Goal: Transaction & Acquisition: Purchase product/service

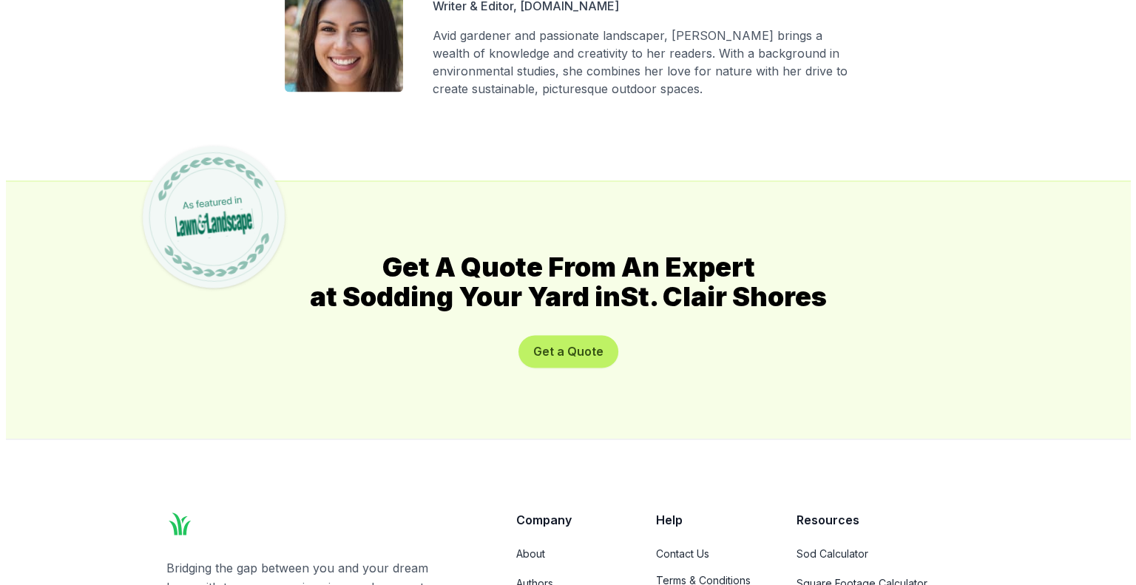
scroll to position [8138, 0]
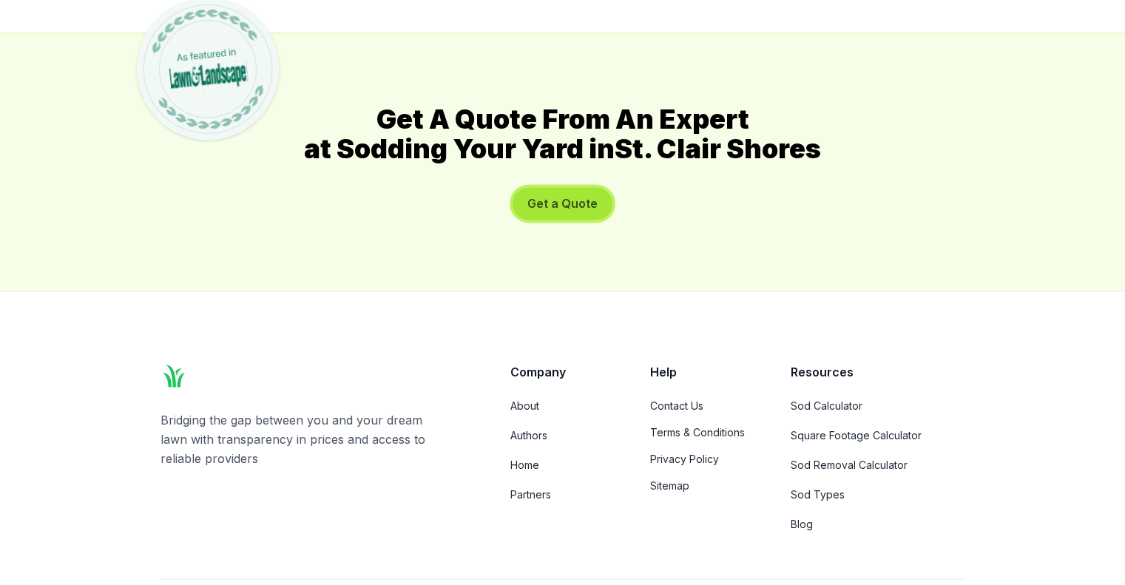
click at [556, 200] on button "Get a Quote" at bounding box center [563, 203] width 100 height 33
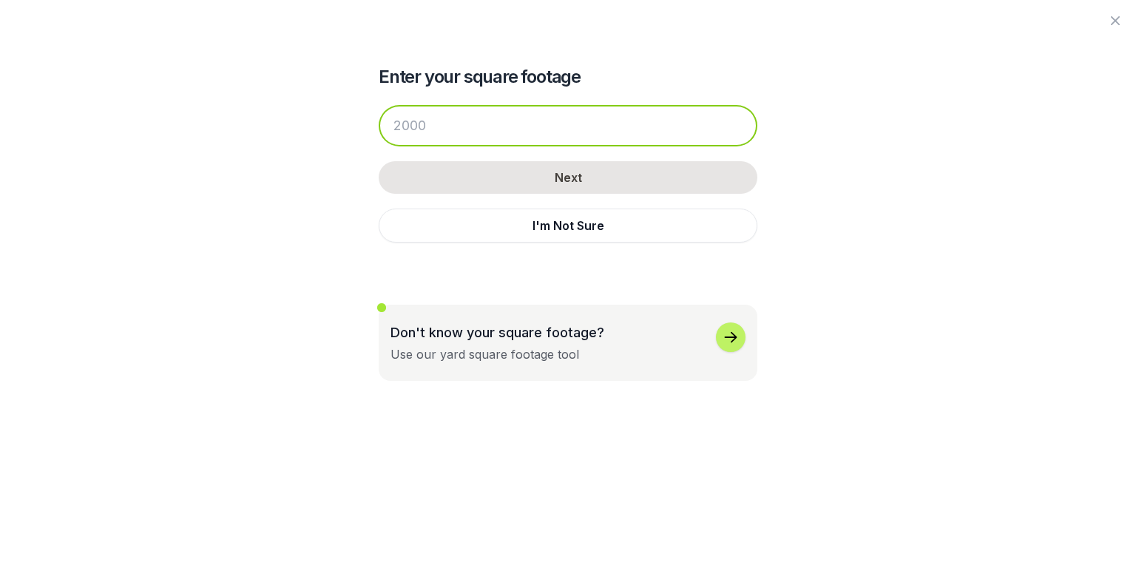
click at [459, 131] on input "number" at bounding box center [568, 125] width 379 height 41
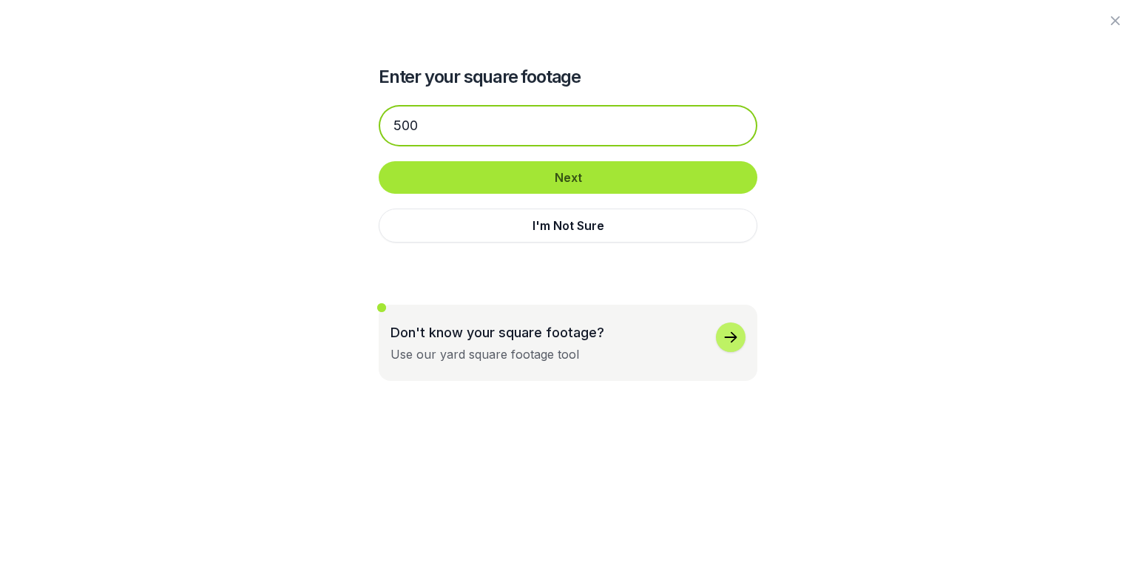
type input "500"
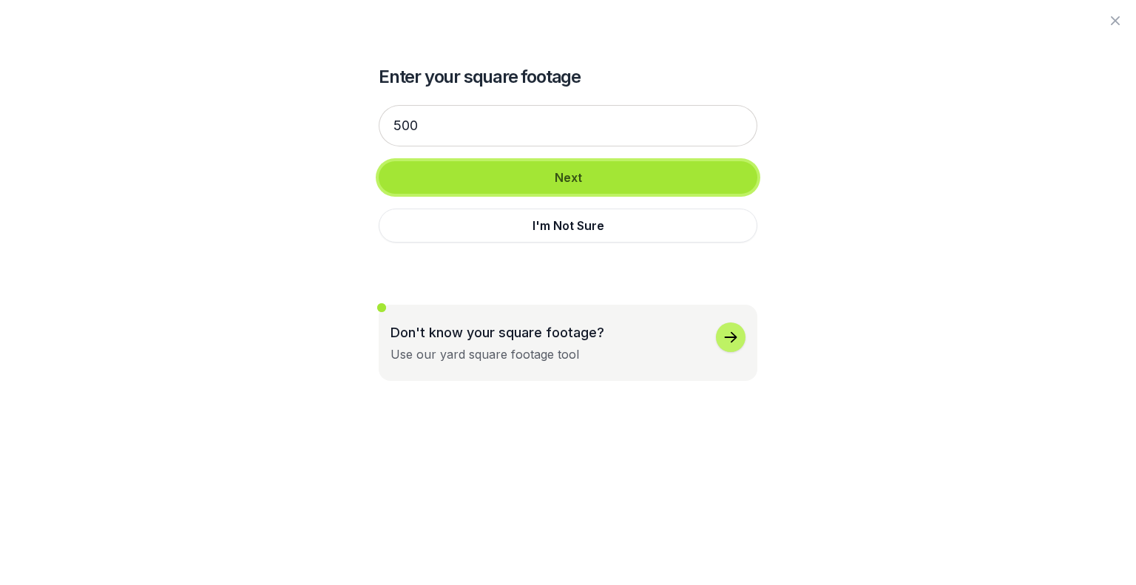
click at [581, 172] on button "Next" at bounding box center [568, 177] width 379 height 33
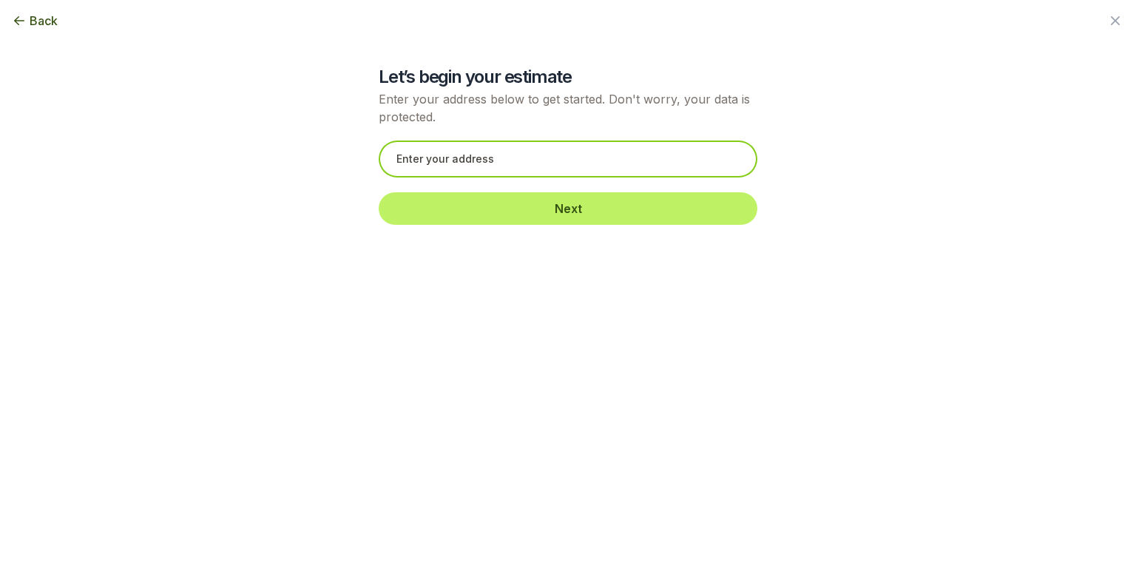
click at [552, 157] on input "text" at bounding box center [568, 159] width 379 height 37
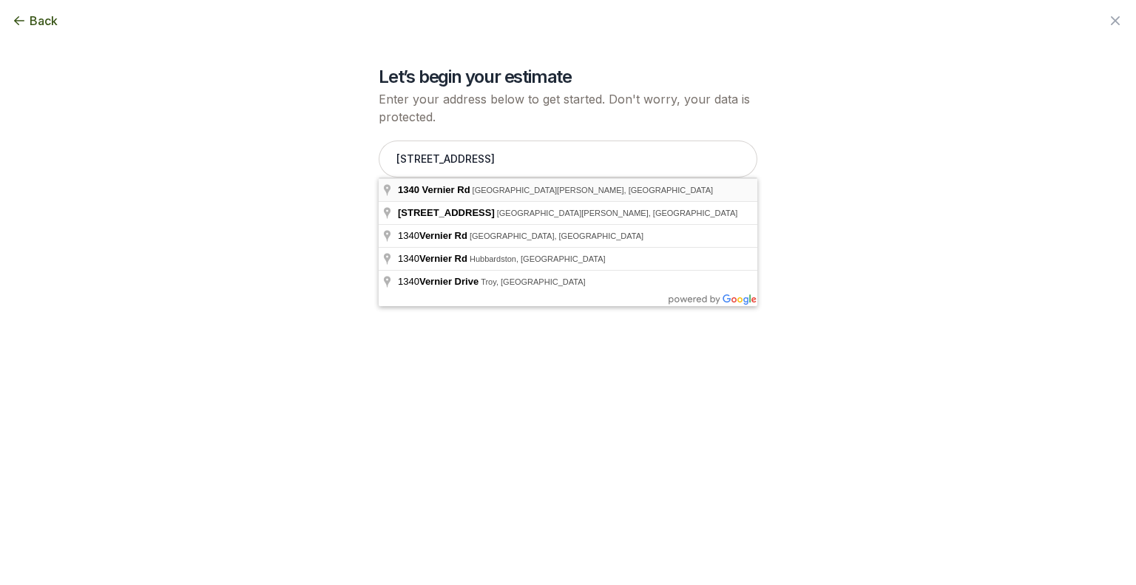
type input "[STREET_ADDRESS][PERSON_NAME]"
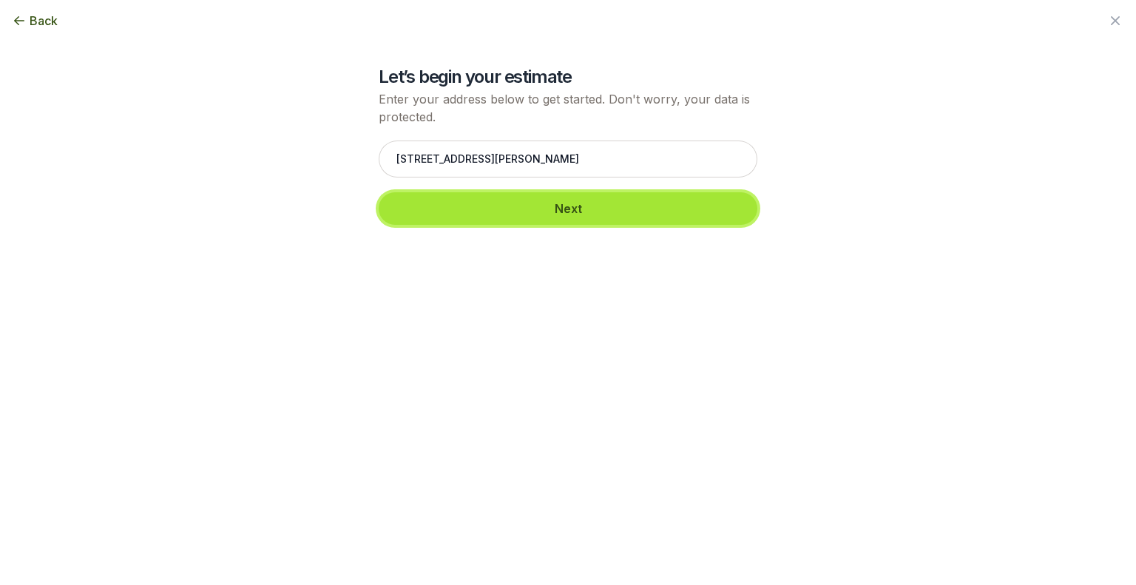
click at [562, 209] on button "Next" at bounding box center [568, 208] width 379 height 33
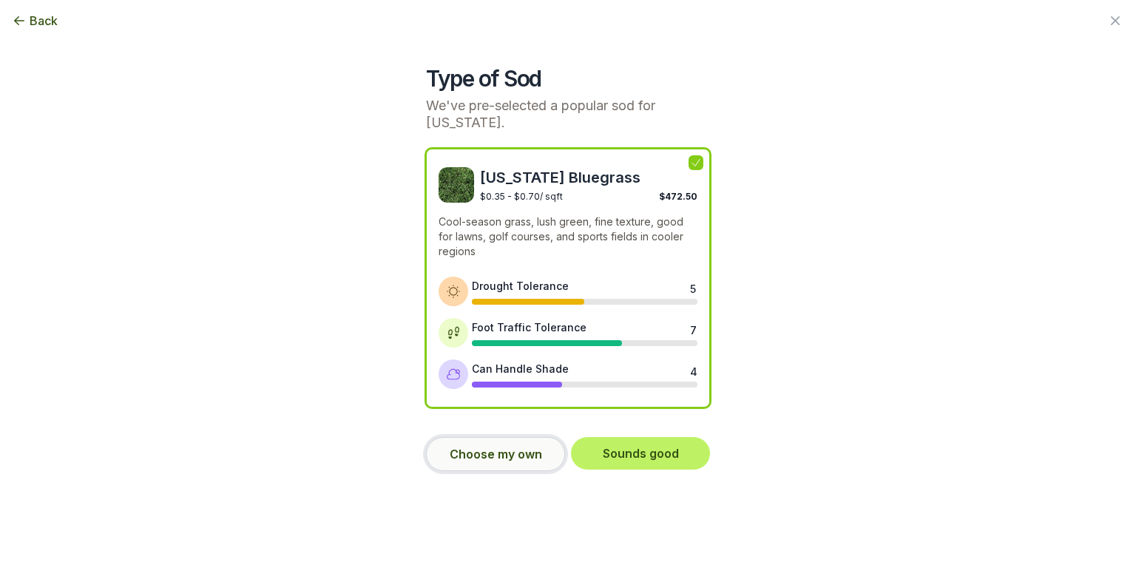
click at [494, 452] on button "Choose my own" at bounding box center [495, 454] width 139 height 34
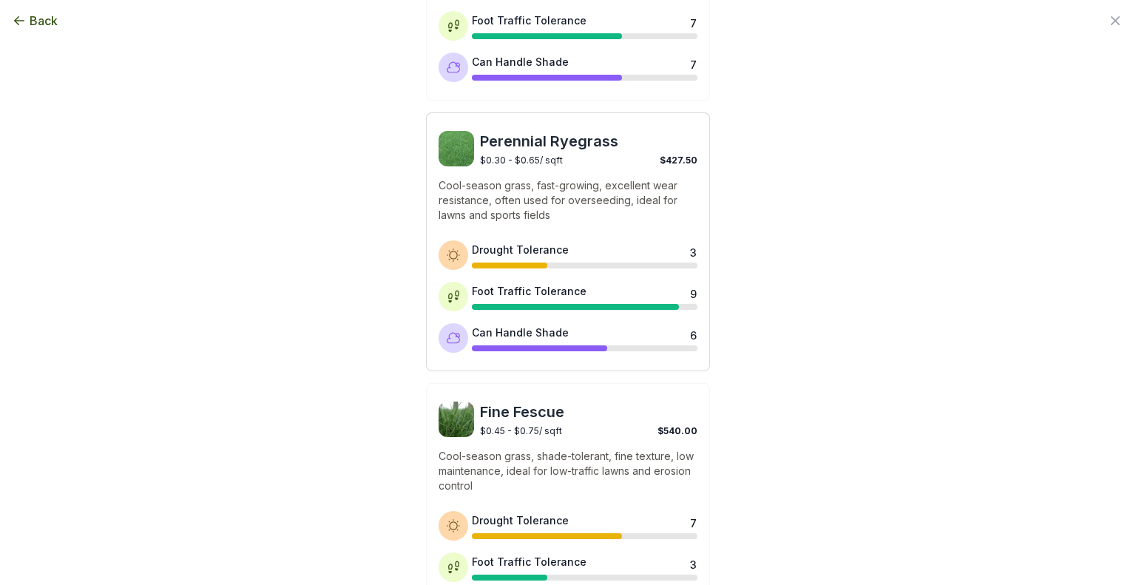
scroll to position [559, 0]
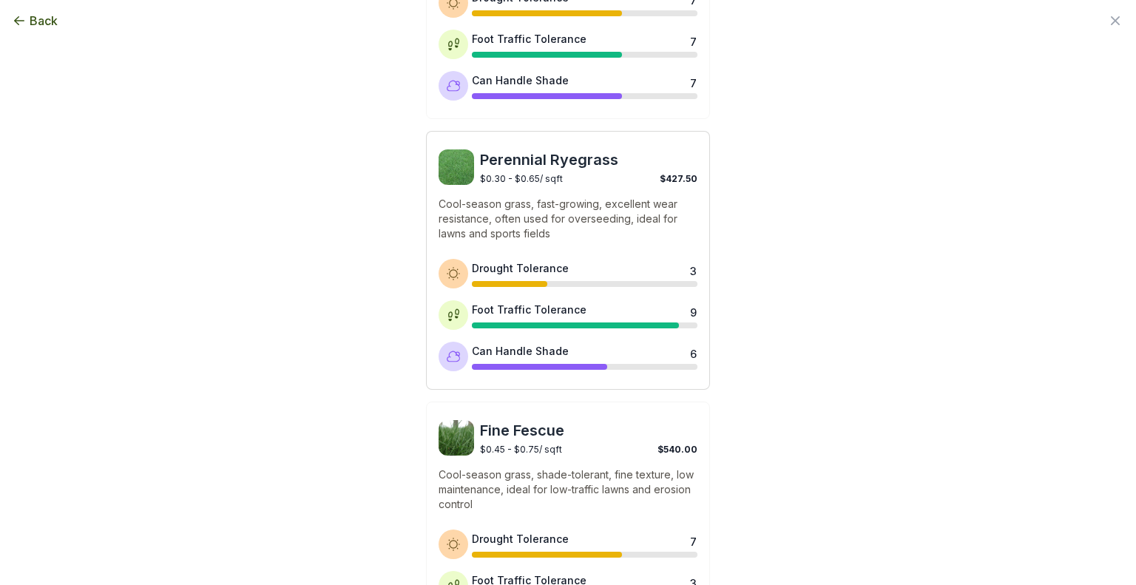
click at [530, 157] on span "Perennial Ryegrass" at bounding box center [589, 159] width 218 height 21
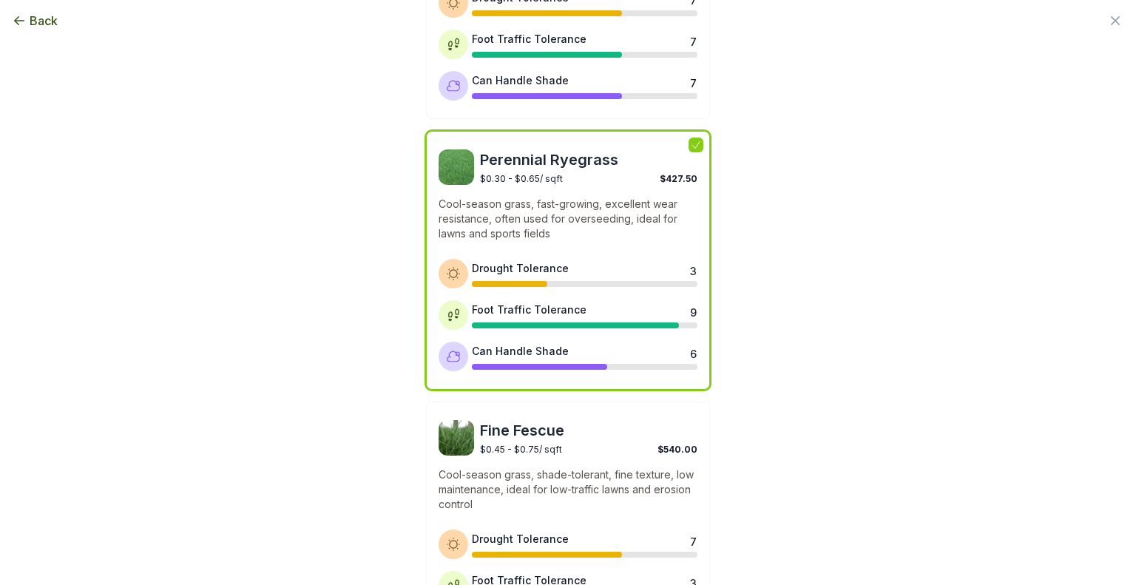
scroll to position [707, 0]
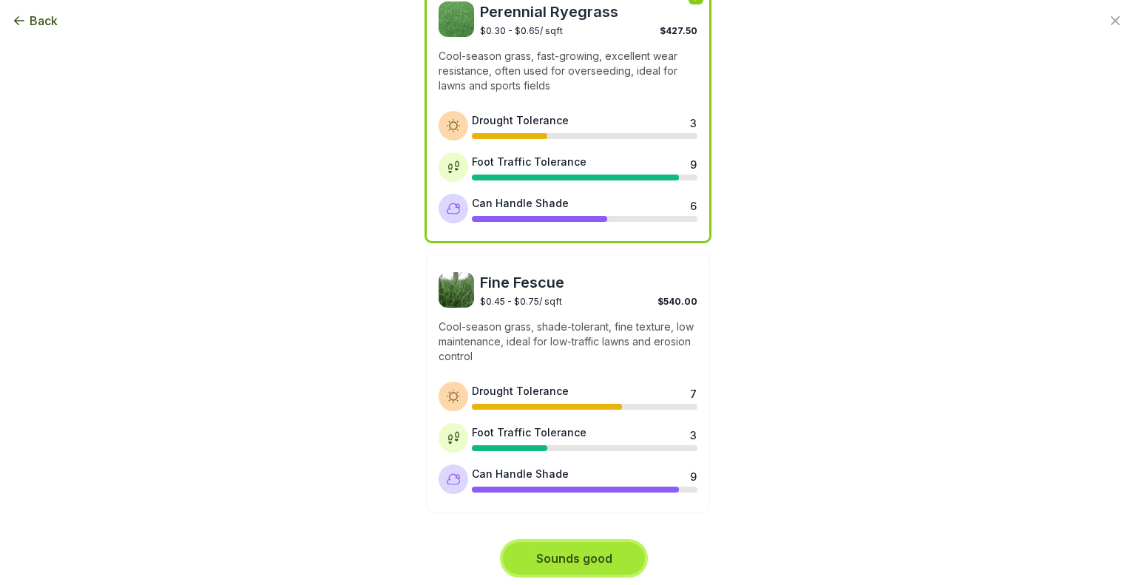
click at [544, 556] on button "Sounds good" at bounding box center [574, 558] width 142 height 33
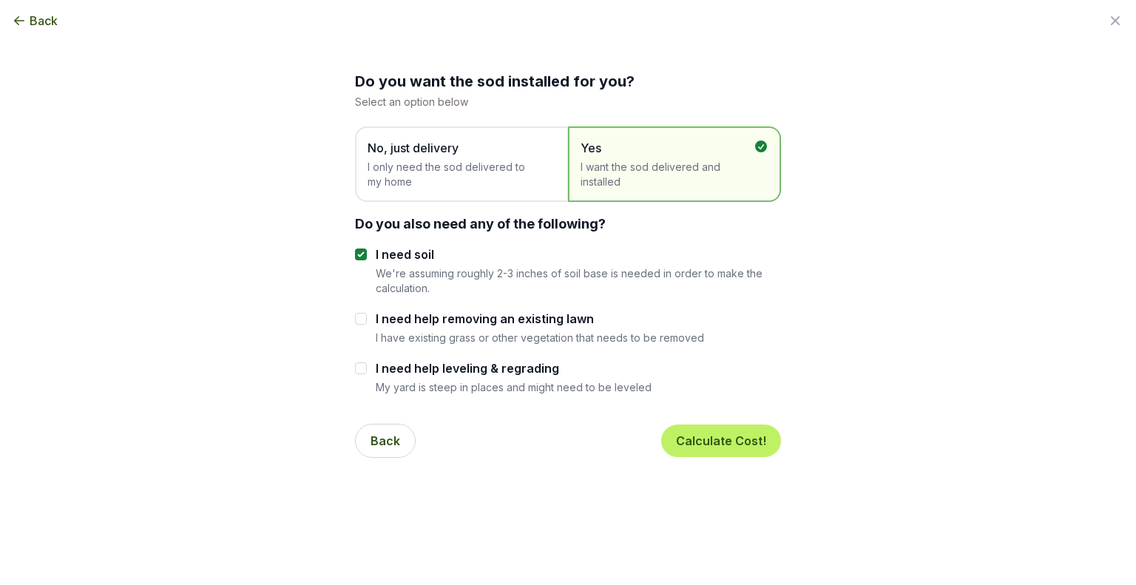
click at [648, 165] on span "I want the sod delivered and installed" at bounding box center [667, 175] width 173 height 30
click at [358, 369] on input "I need help leveling & regrading" at bounding box center [361, 369] width 12 height 12
checkbox input "true"
click at [720, 448] on button "Calculate Cost!" at bounding box center [721, 441] width 120 height 33
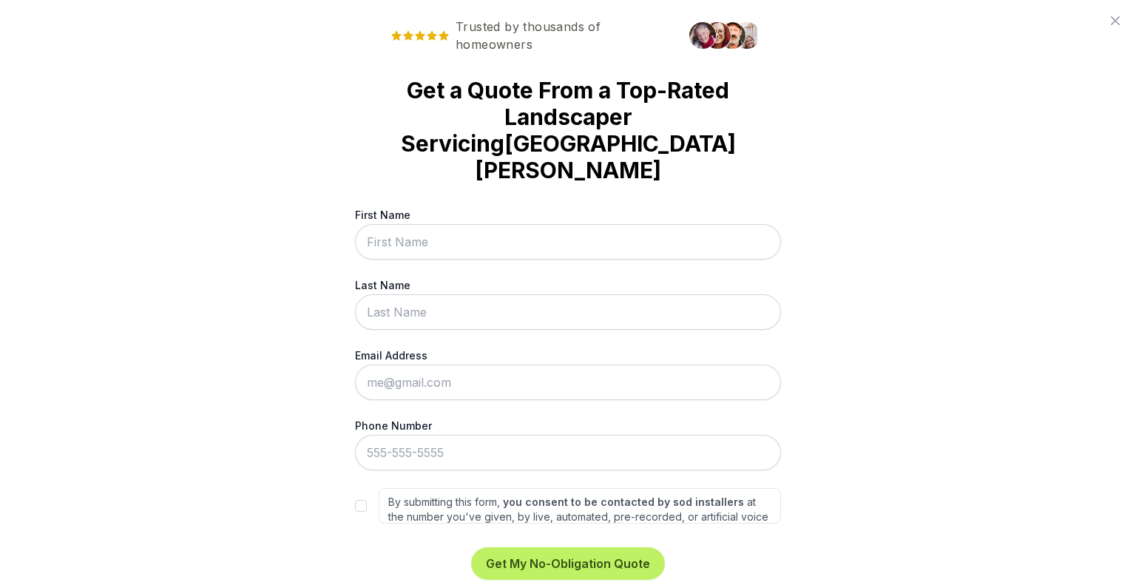
click at [396, 224] on input "First Name" at bounding box center [568, 242] width 426 height 36
type input "[PERSON_NAME]"
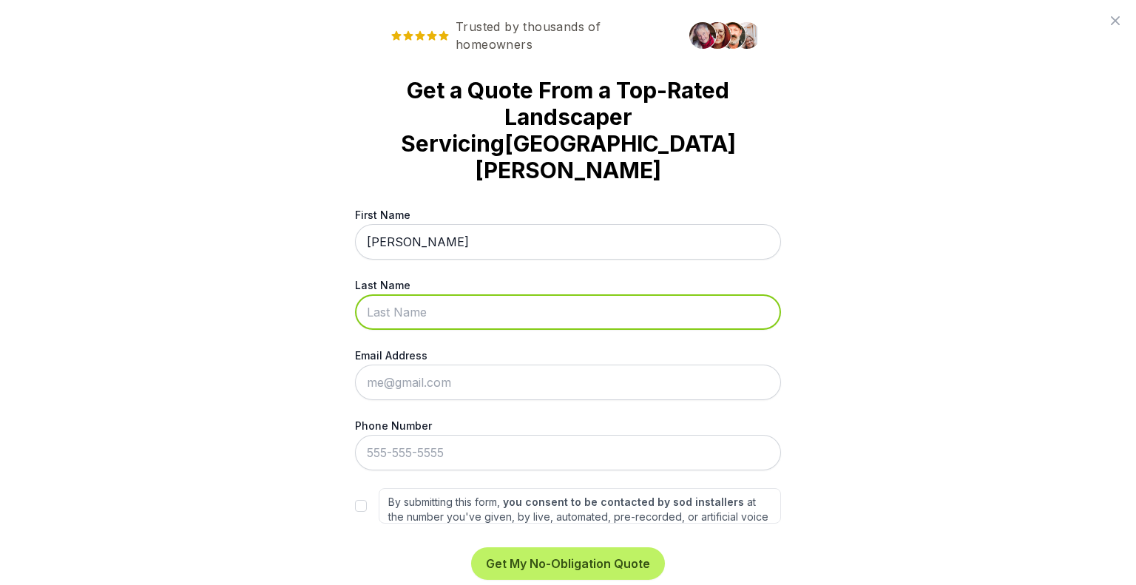
type input "[PERSON_NAME]"
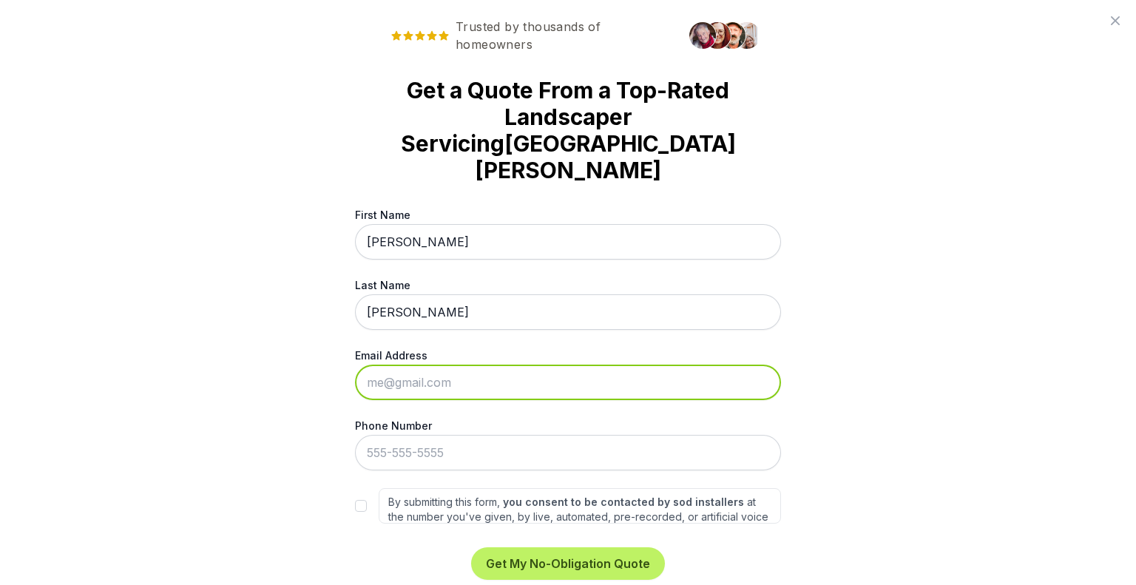
type input "[EMAIL_ADDRESS][DOMAIN_NAME]"
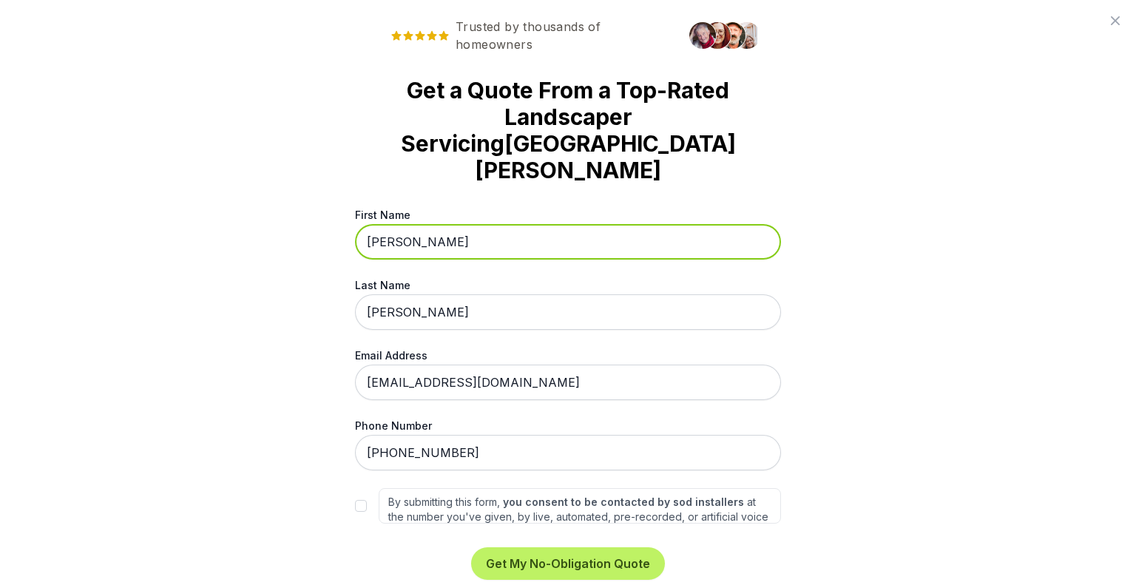
scroll to position [21, 0]
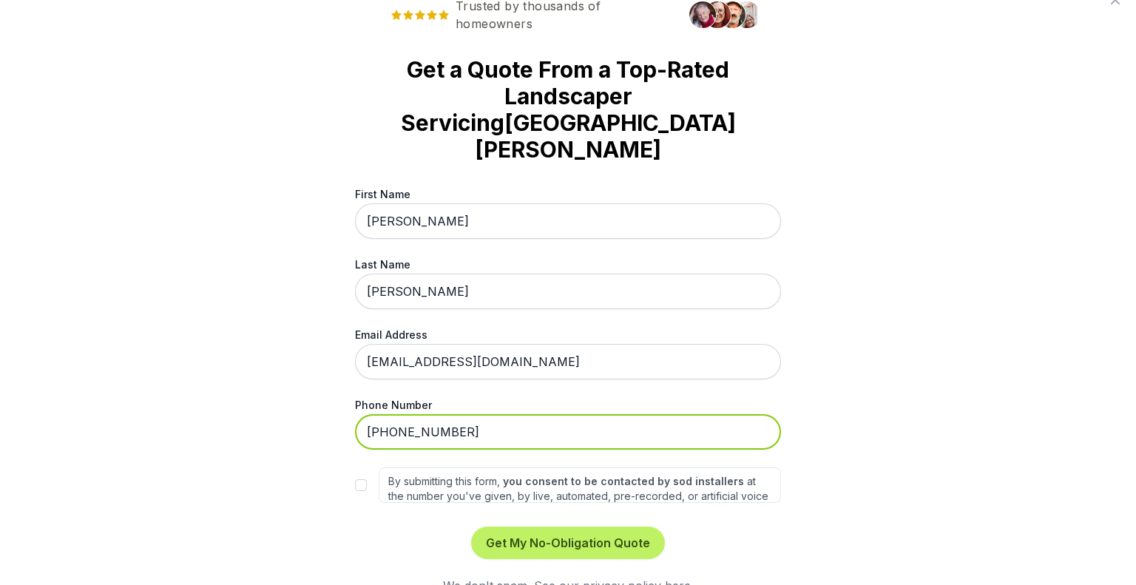
drag, startPoint x: 453, startPoint y: 403, endPoint x: 302, endPoint y: 388, distance: 151.7
click at [275, 412] on div "Trusted by thousands of homeowners Get a Quote From a Top-Rated Landscaper Serv…" at bounding box center [568, 292] width 1136 height 585
type input "[PHONE_NUMBER]"
